Goal: Task Accomplishment & Management: Use online tool/utility

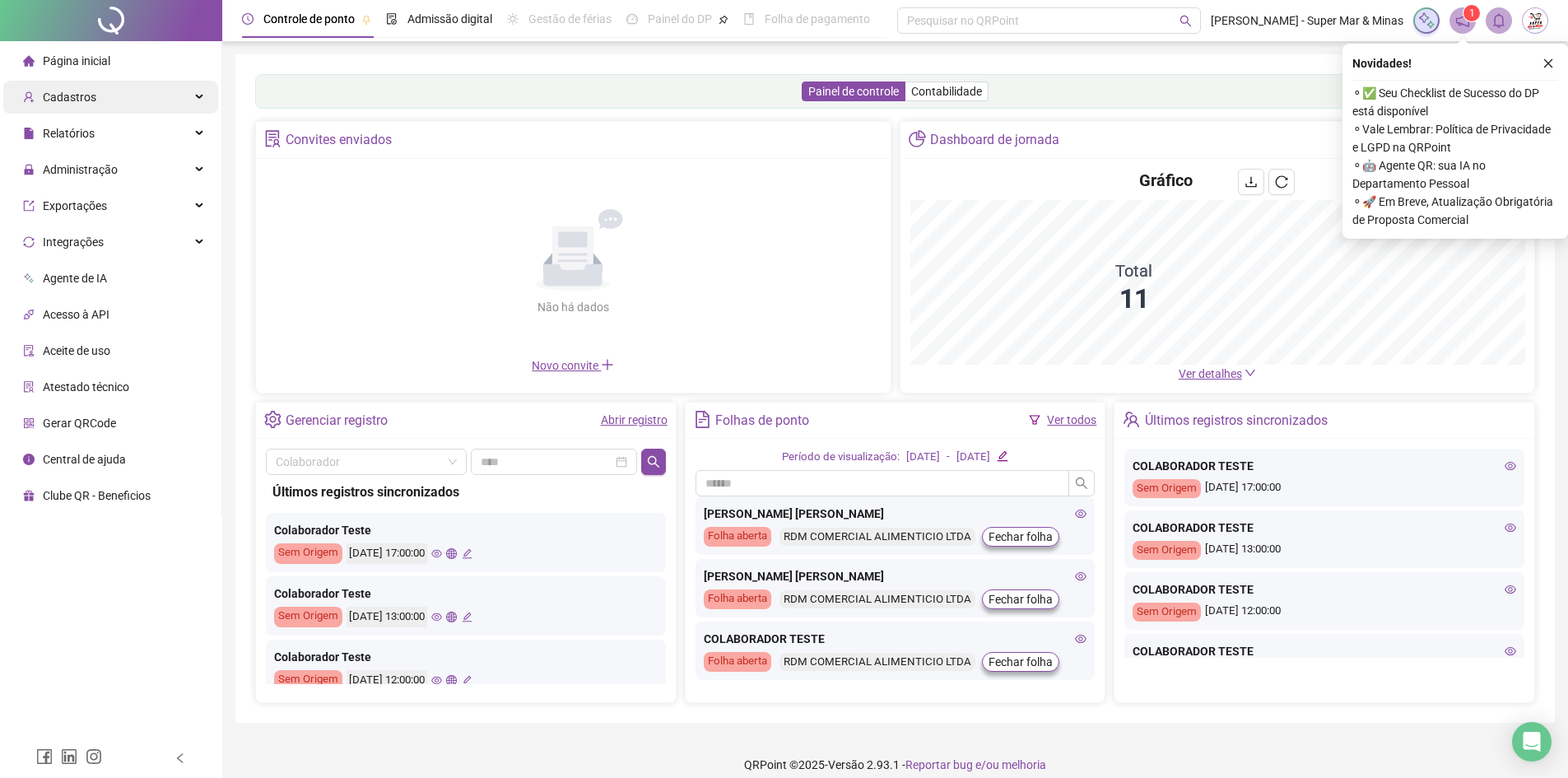
click at [95, 98] on div "Cadastros" at bounding box center [111, 97] width 215 height 33
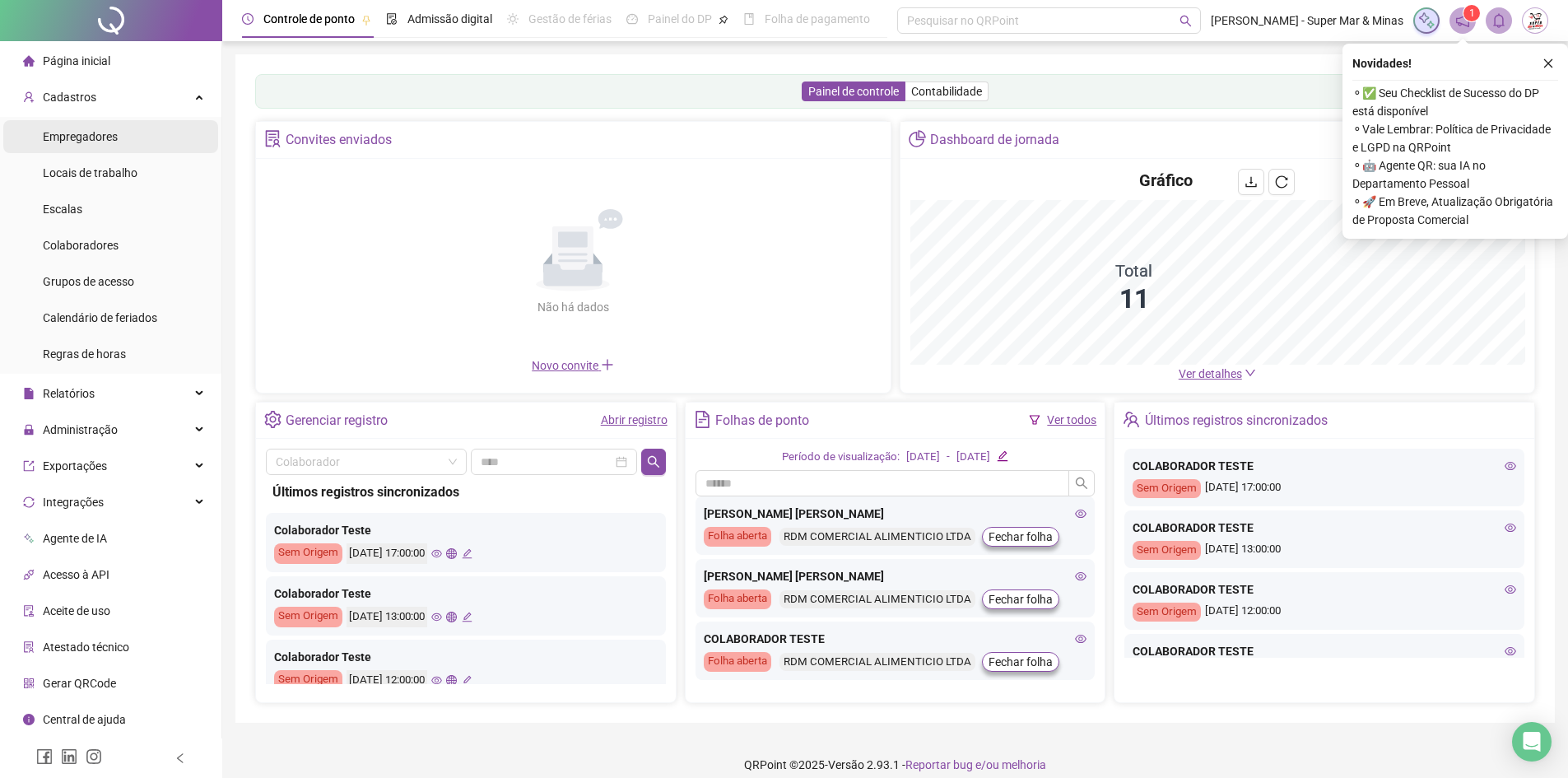
click at [101, 144] on span "Empregadores" at bounding box center [80, 136] width 75 height 13
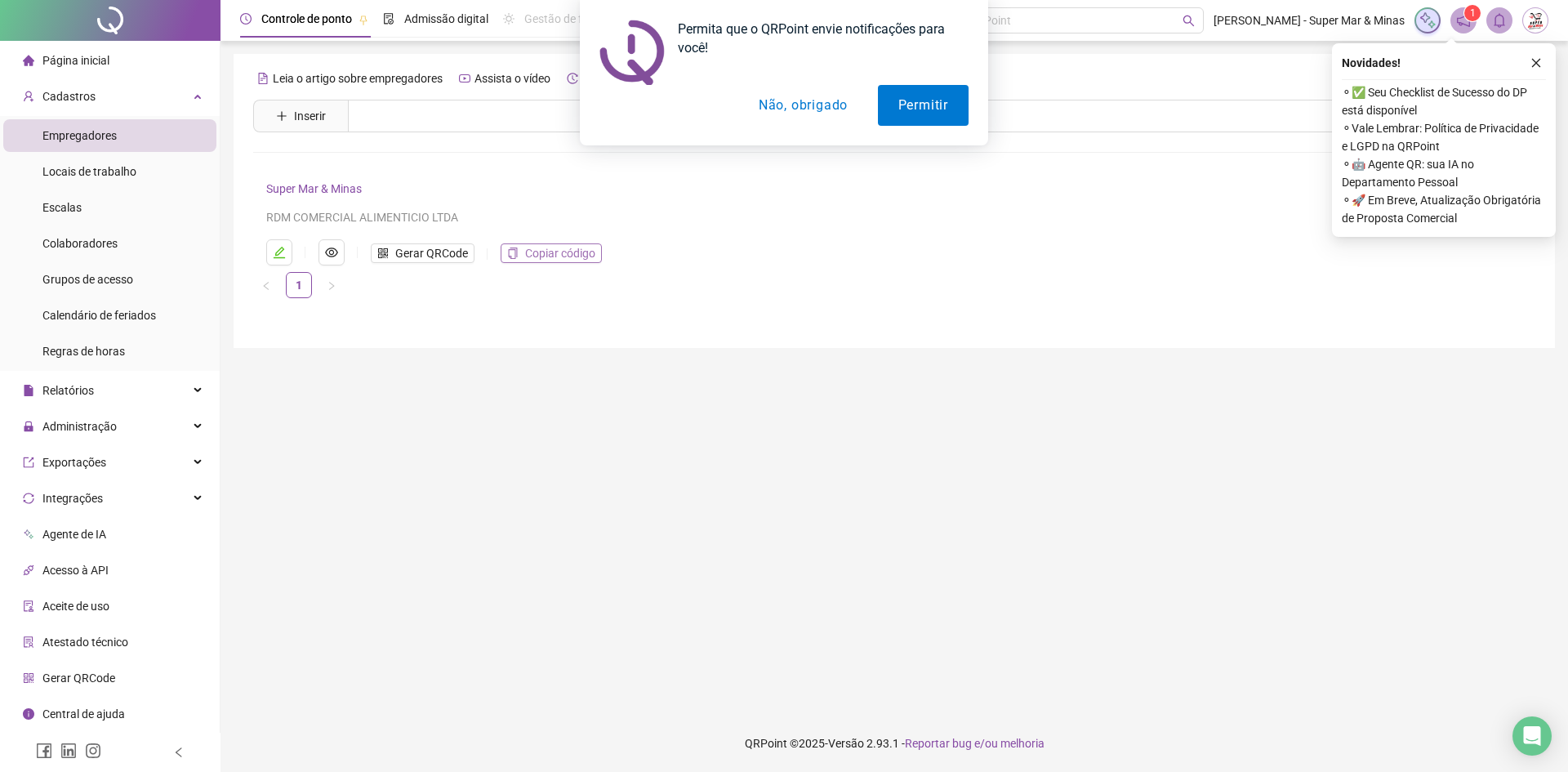
click at [542, 249] on span "Copiar código" at bounding box center [560, 252] width 70 height 18
click at [818, 103] on button "Não, obrigado" at bounding box center [803, 106] width 130 height 41
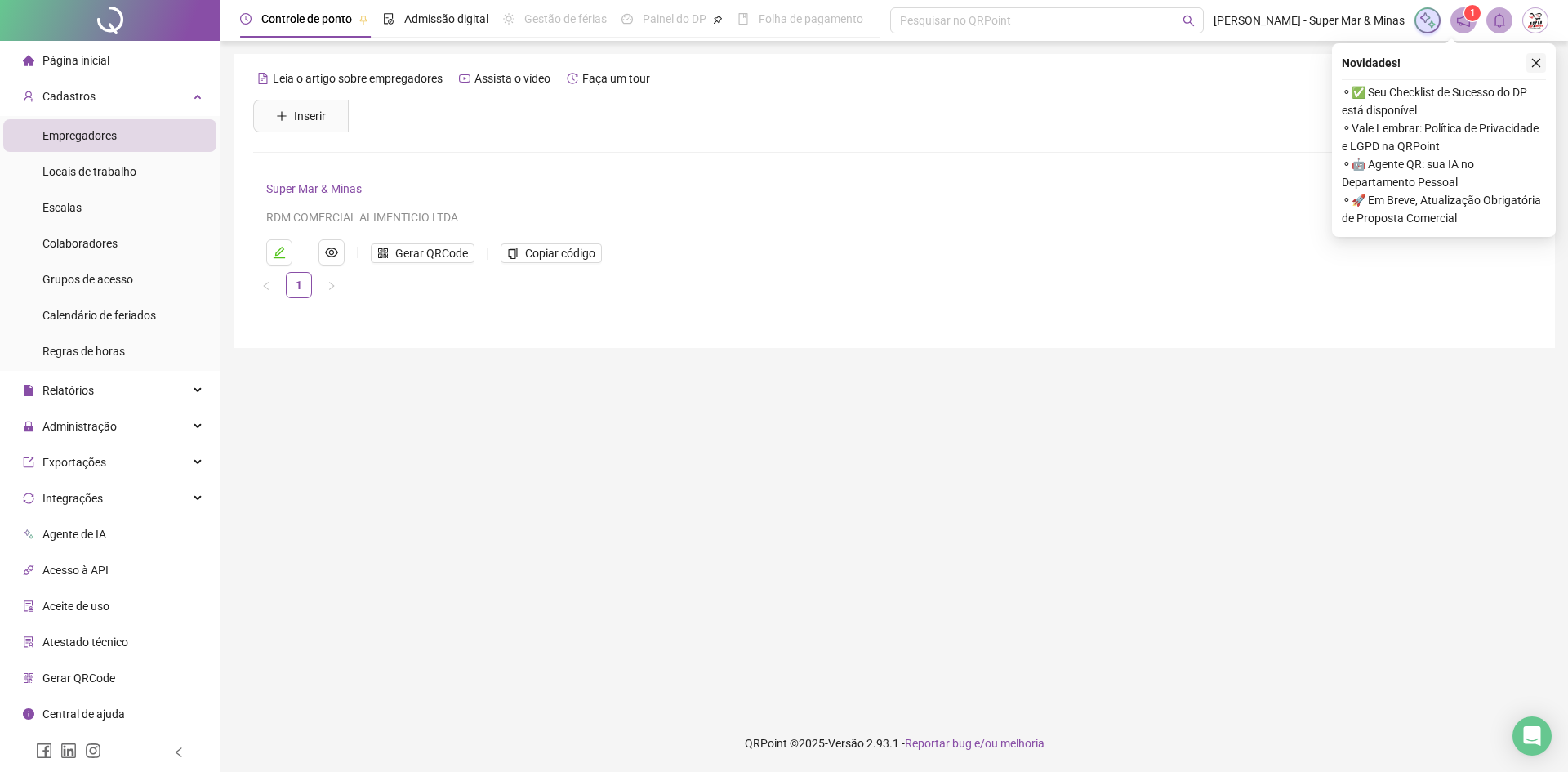
click at [1535, 55] on button "button" at bounding box center [1536, 62] width 20 height 20
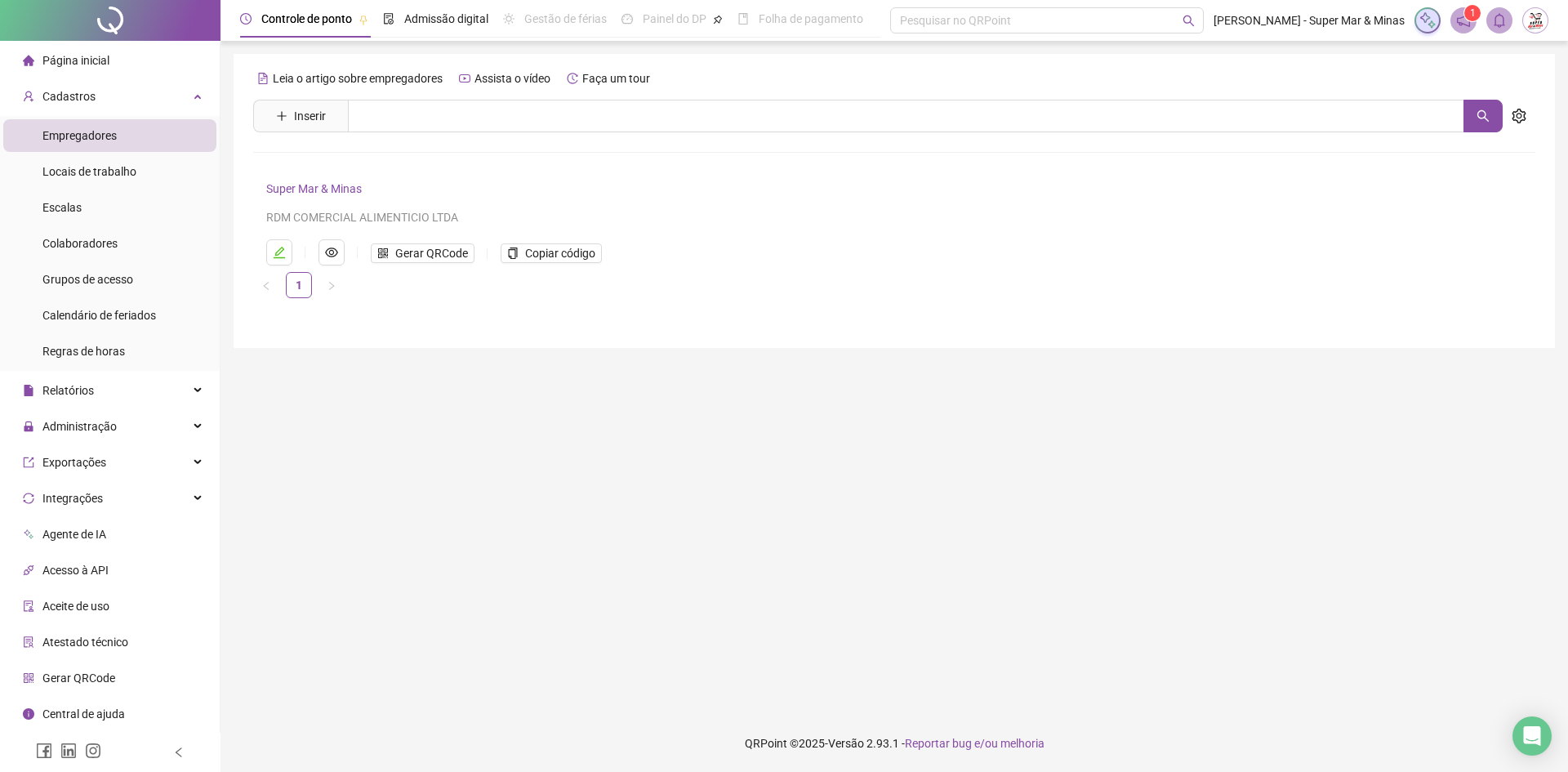
click at [1533, 15] on img at bounding box center [1535, 20] width 25 height 25
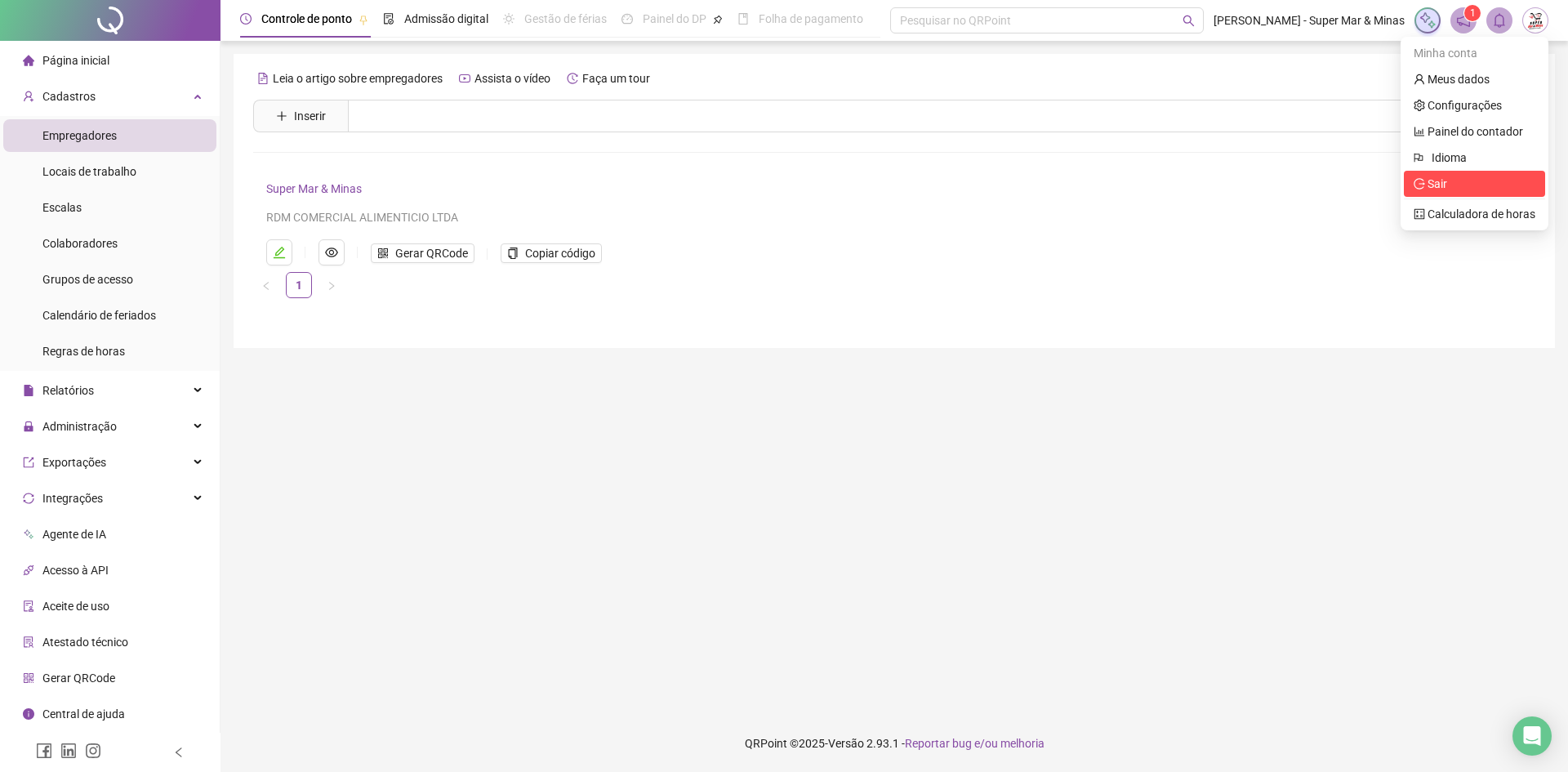
click at [1455, 182] on span "Sair" at bounding box center [1474, 183] width 122 height 18
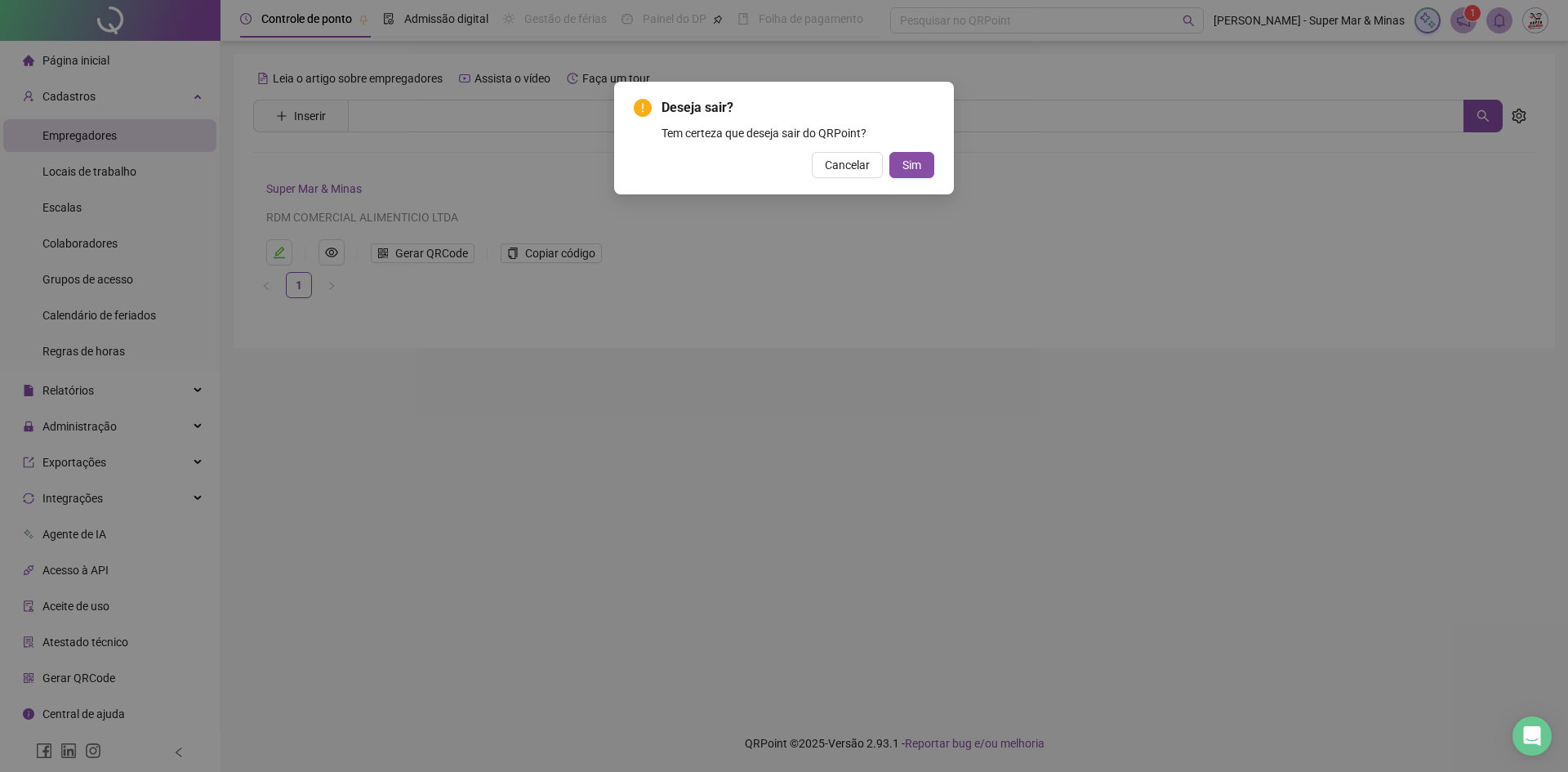
drag, startPoint x: 836, startPoint y: 174, endPoint x: 918, endPoint y: 228, distance: 98.2
click at [918, 228] on div "Deseja sair? Tem certeza que deseja sair do QRPoint? Cancelar Sim" at bounding box center [784, 386] width 1568 height 772
click at [907, 160] on span "Sim" at bounding box center [911, 165] width 19 height 18
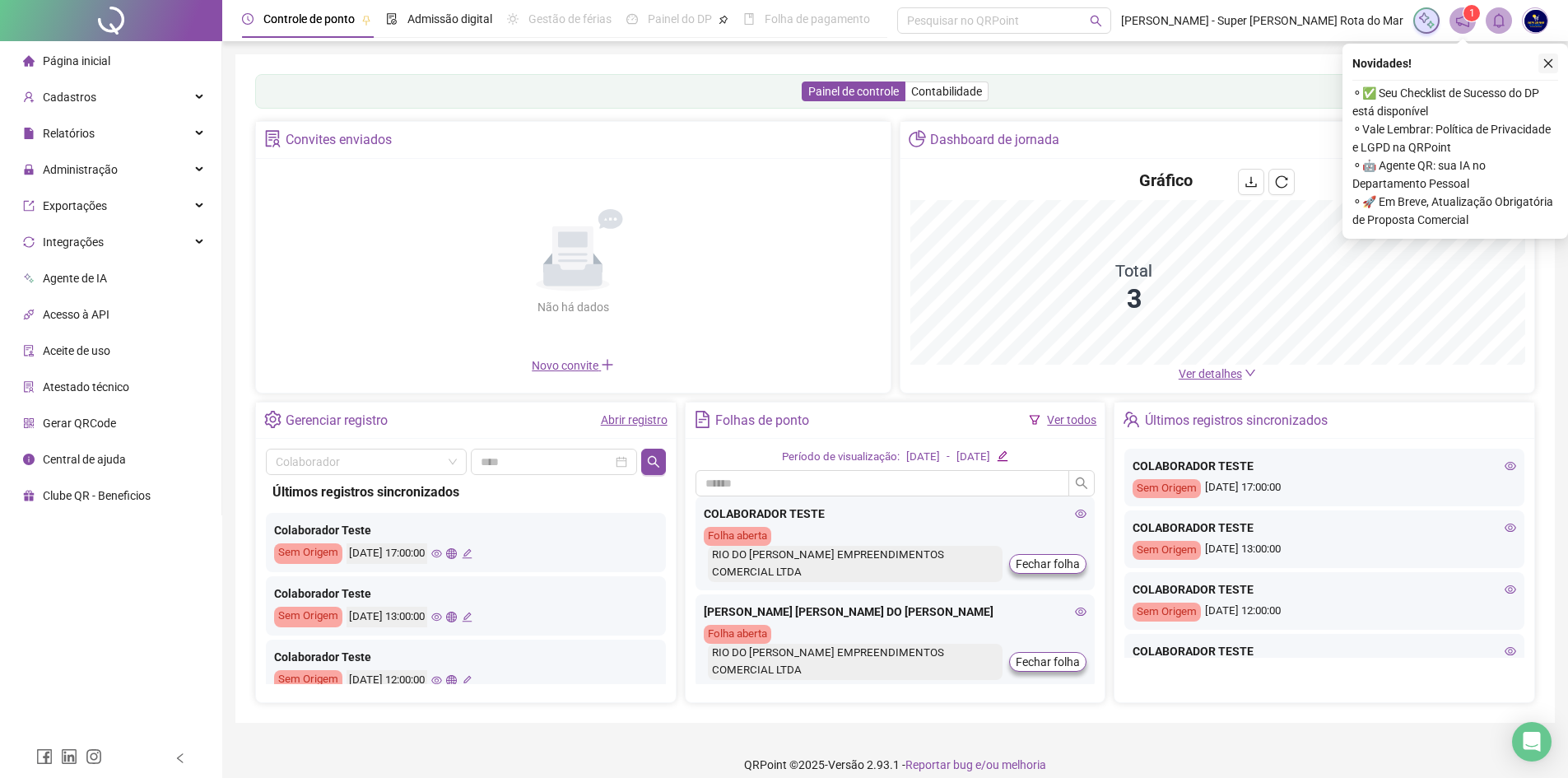
click at [1549, 59] on icon "close" at bounding box center [1547, 63] width 11 height 11
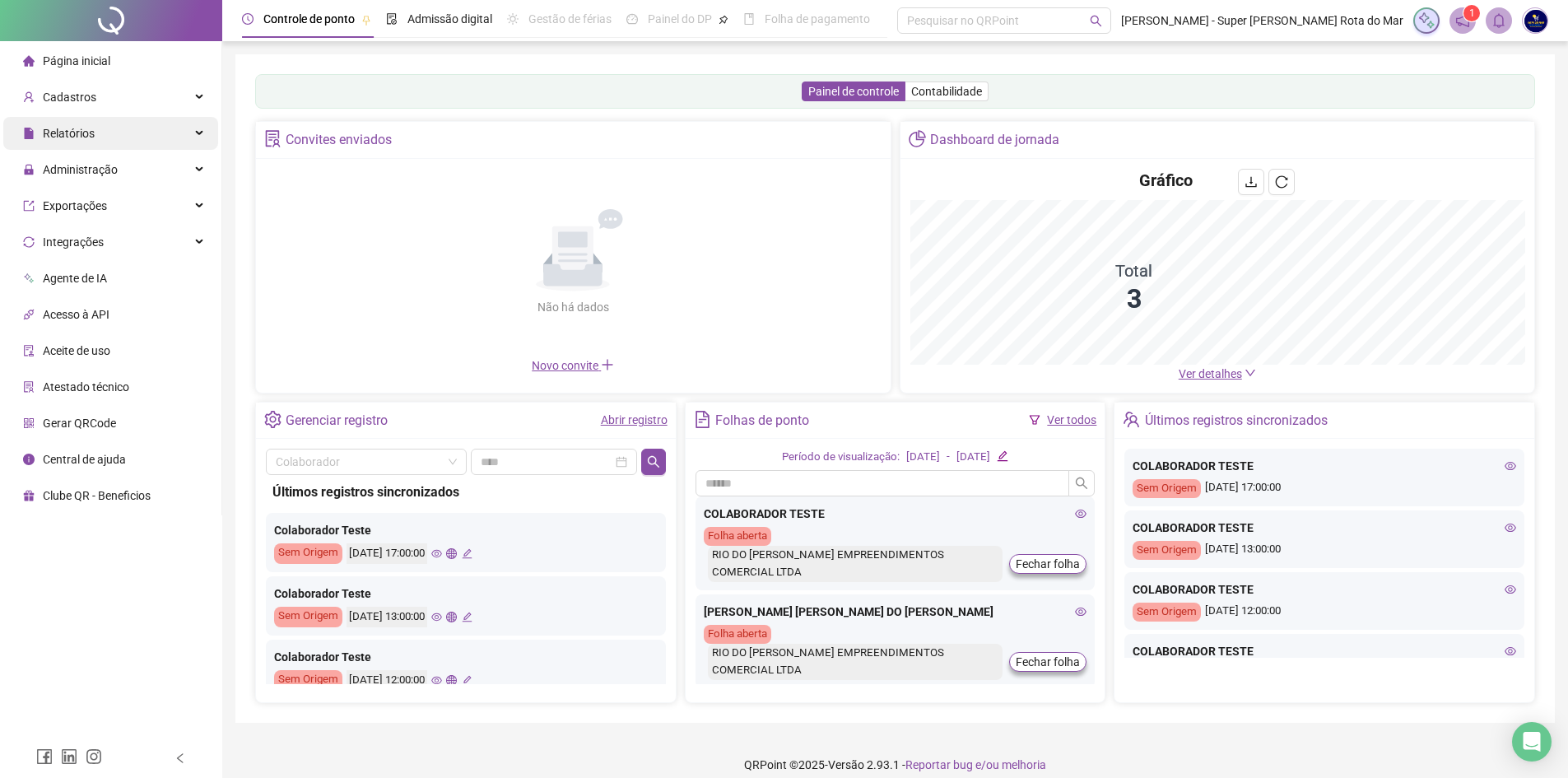
click at [93, 123] on span "Relatórios" at bounding box center [58, 133] width 71 height 33
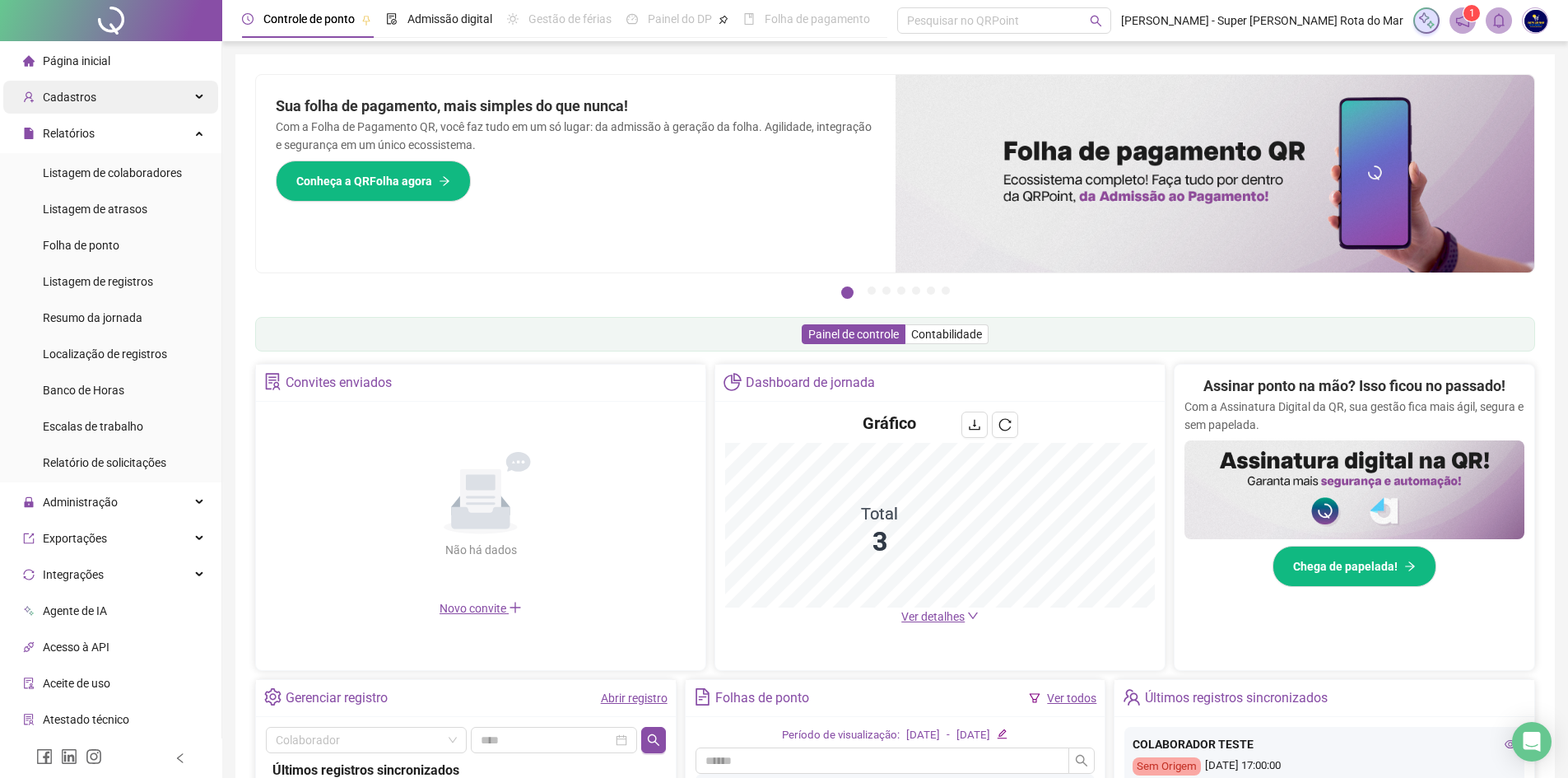
click at [93, 99] on div "Cadastros" at bounding box center [111, 97] width 215 height 33
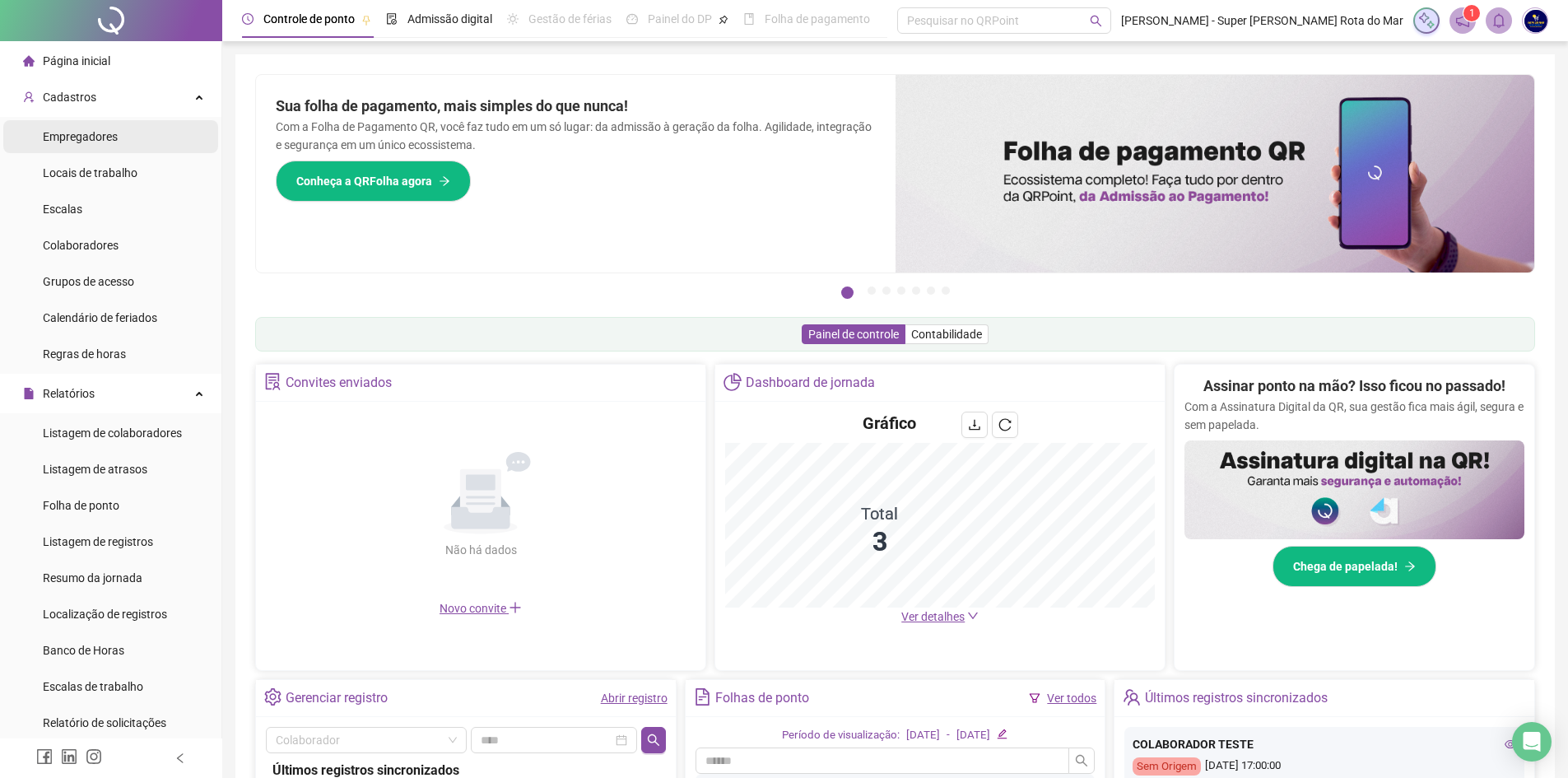
click at [95, 131] on span "Empregadores" at bounding box center [80, 136] width 75 height 13
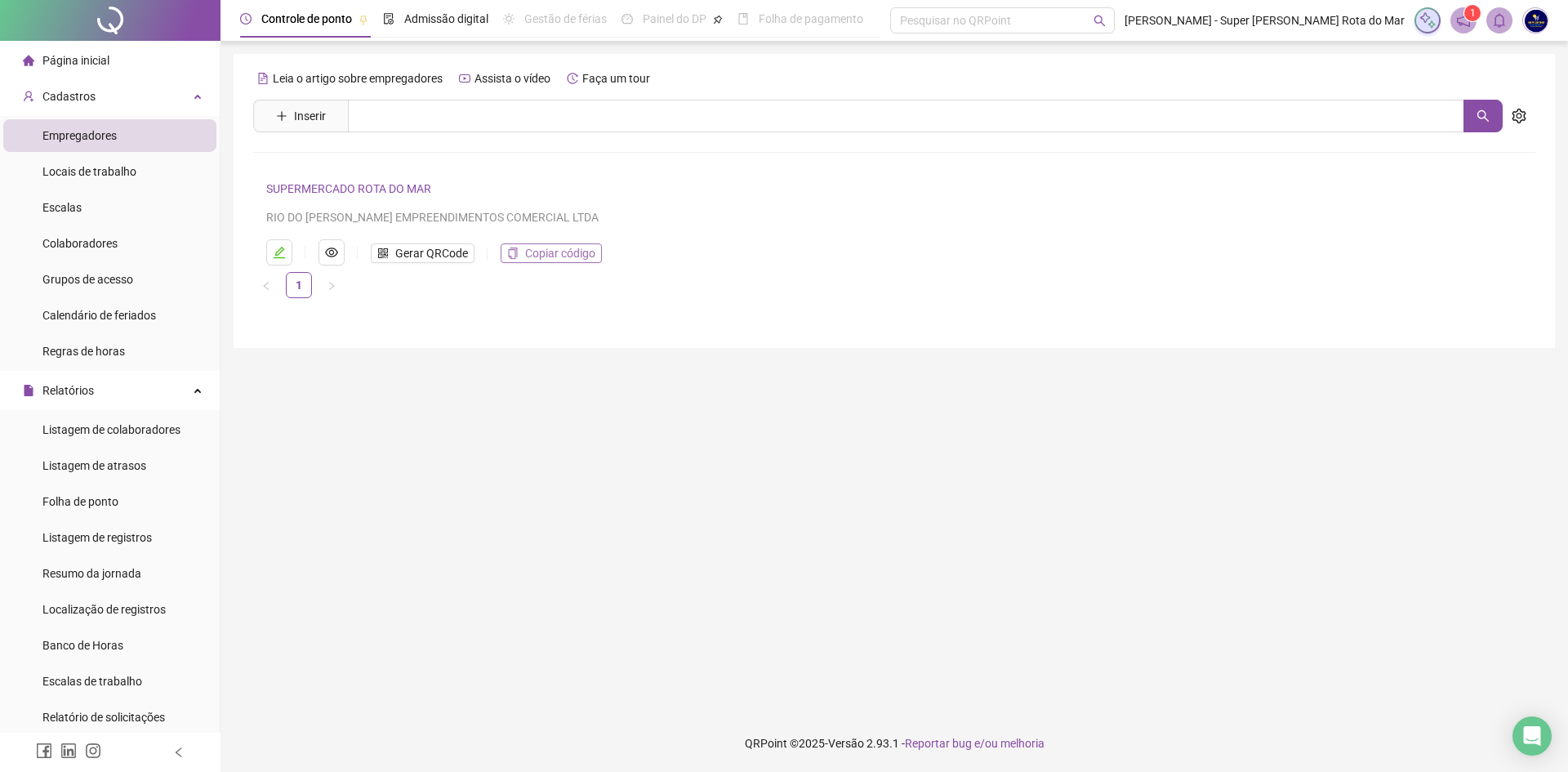
click at [551, 248] on span "Copiar código" at bounding box center [560, 252] width 70 height 18
